Goal: Information Seeking & Learning: Learn about a topic

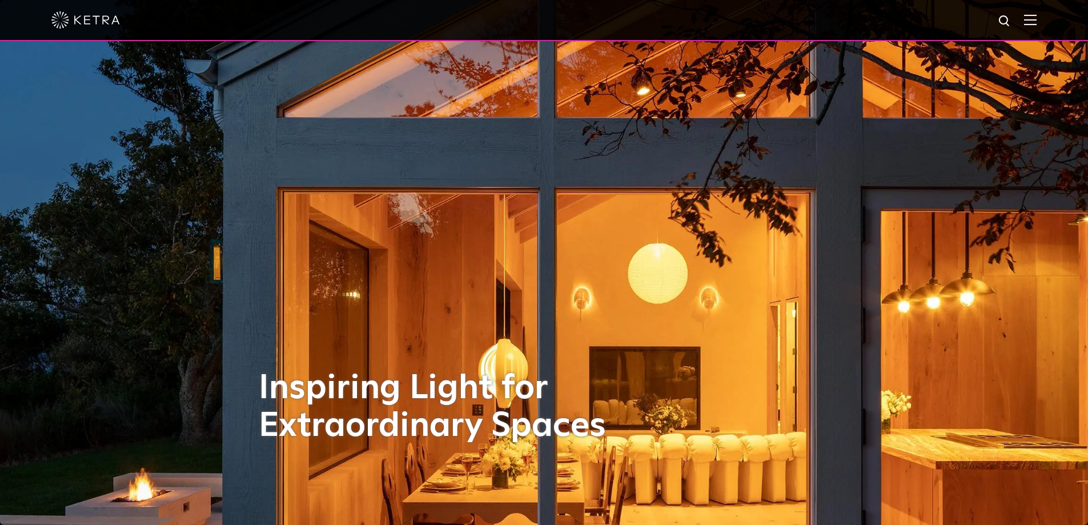
click at [79, 19] on img at bounding box center [85, 19] width 69 height 17
click at [1037, 19] on img at bounding box center [1030, 19] width 13 height 11
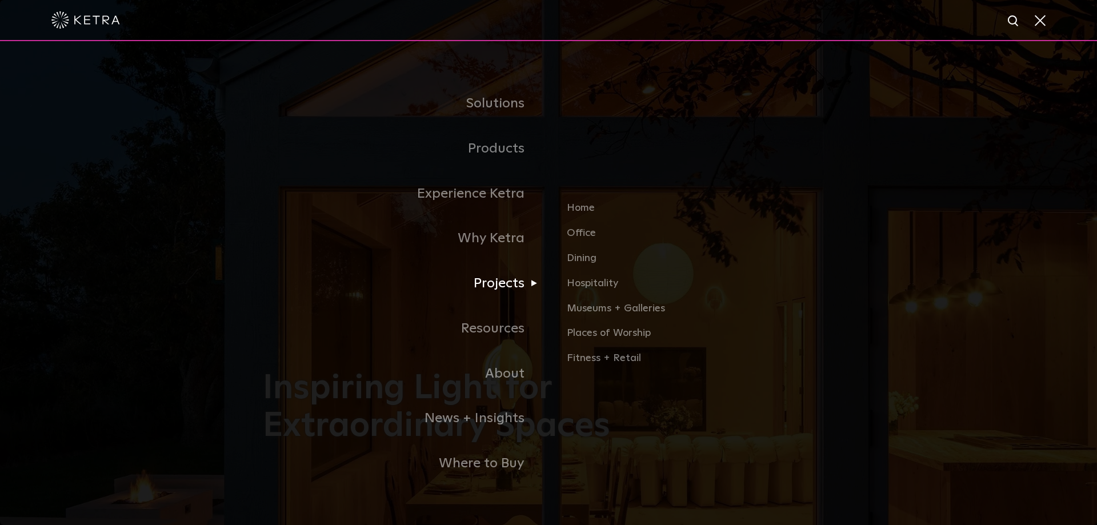
click at [496, 283] on link "Projects" at bounding box center [406, 283] width 286 height 45
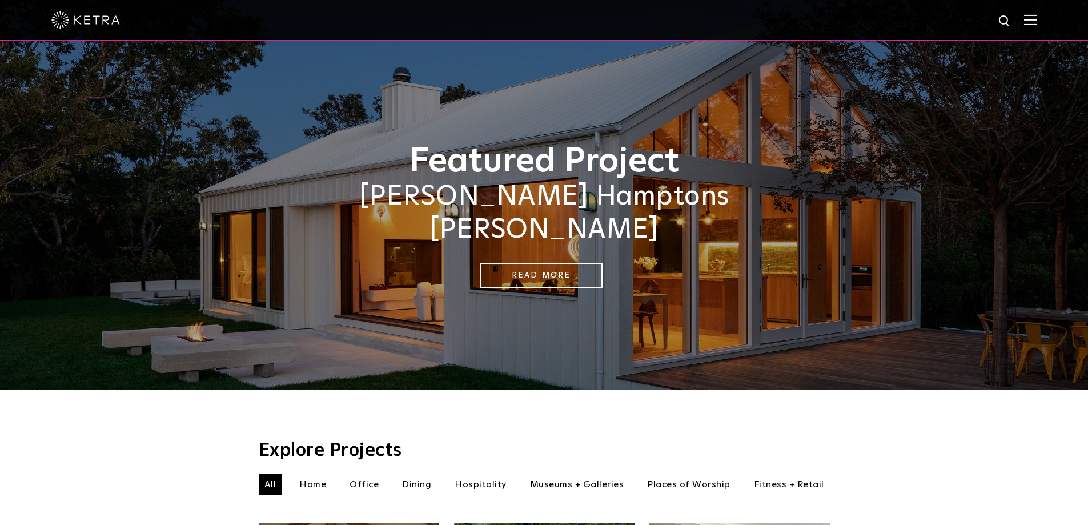
click at [773, 474] on li "Fitness + Retail" at bounding box center [789, 484] width 82 height 21
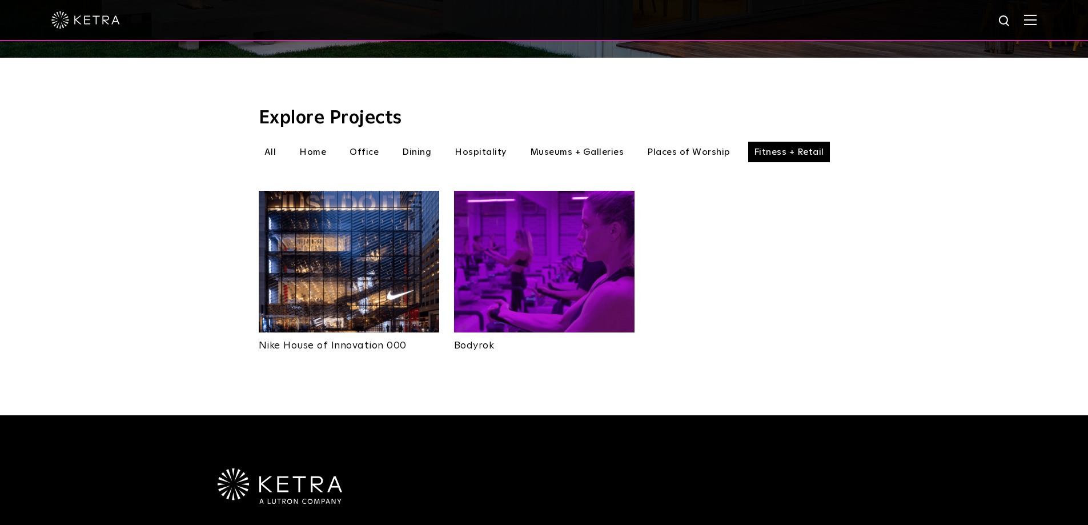
scroll to position [343, 0]
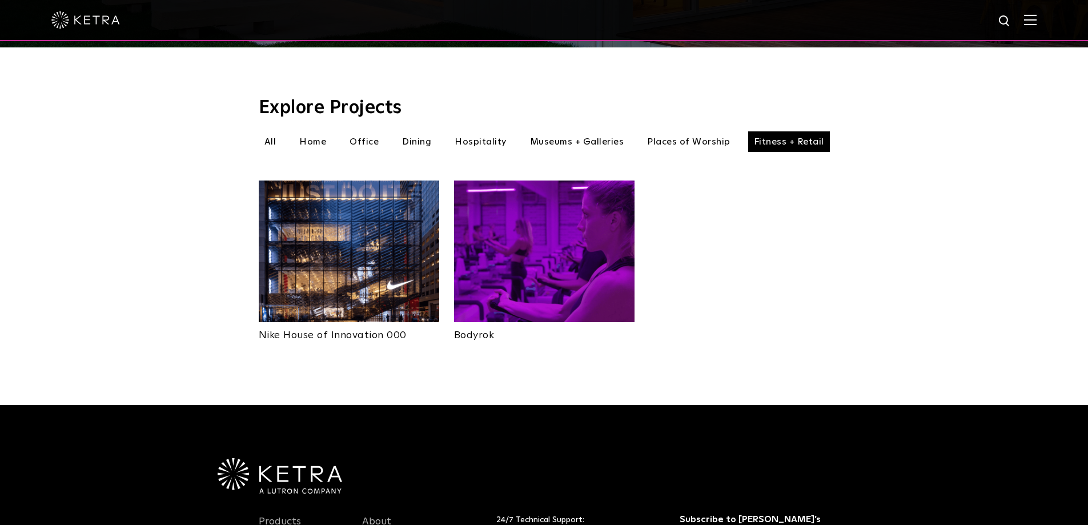
click at [577, 225] on img at bounding box center [544, 251] width 180 height 142
